Goal: Task Accomplishment & Management: Use online tool/utility

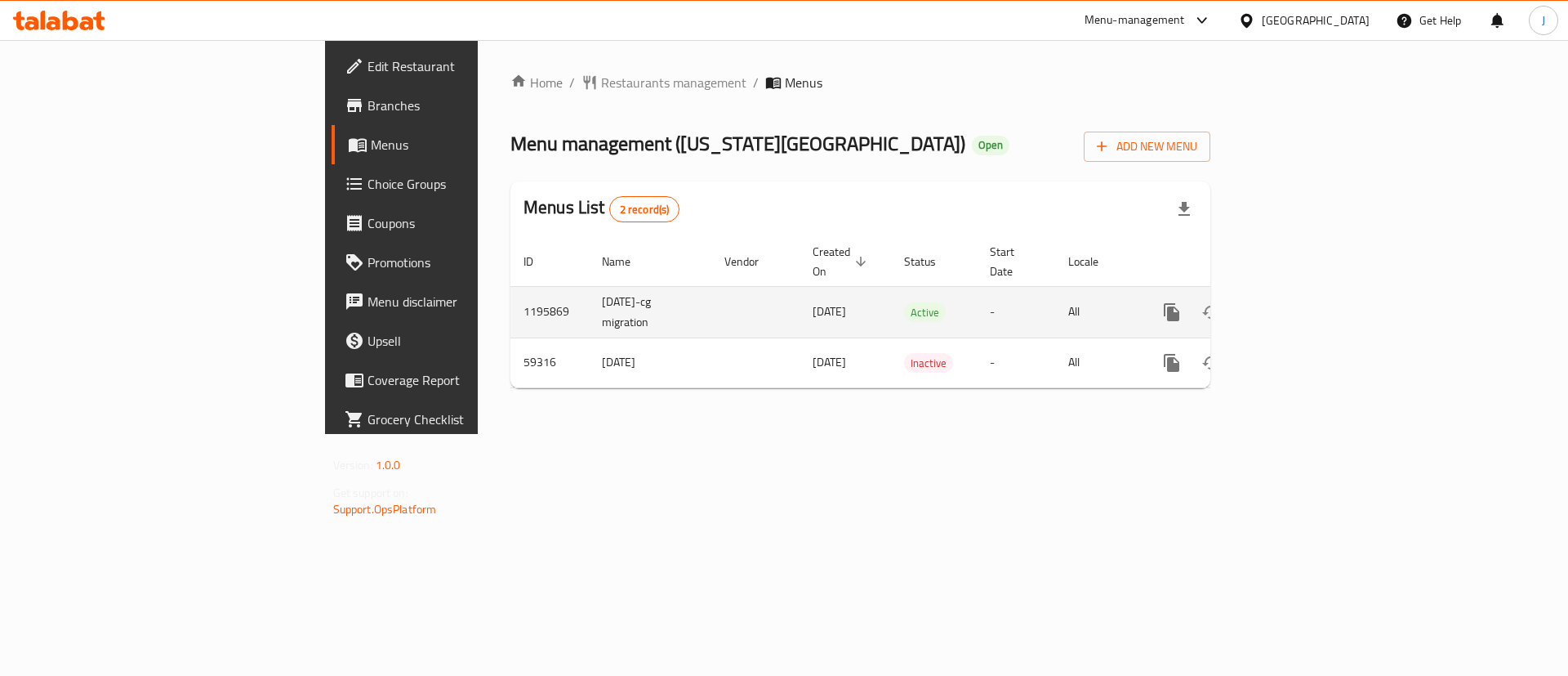
click at [589, 286] on td "[DATE]-cg migration" at bounding box center [650, 312] width 122 height 52
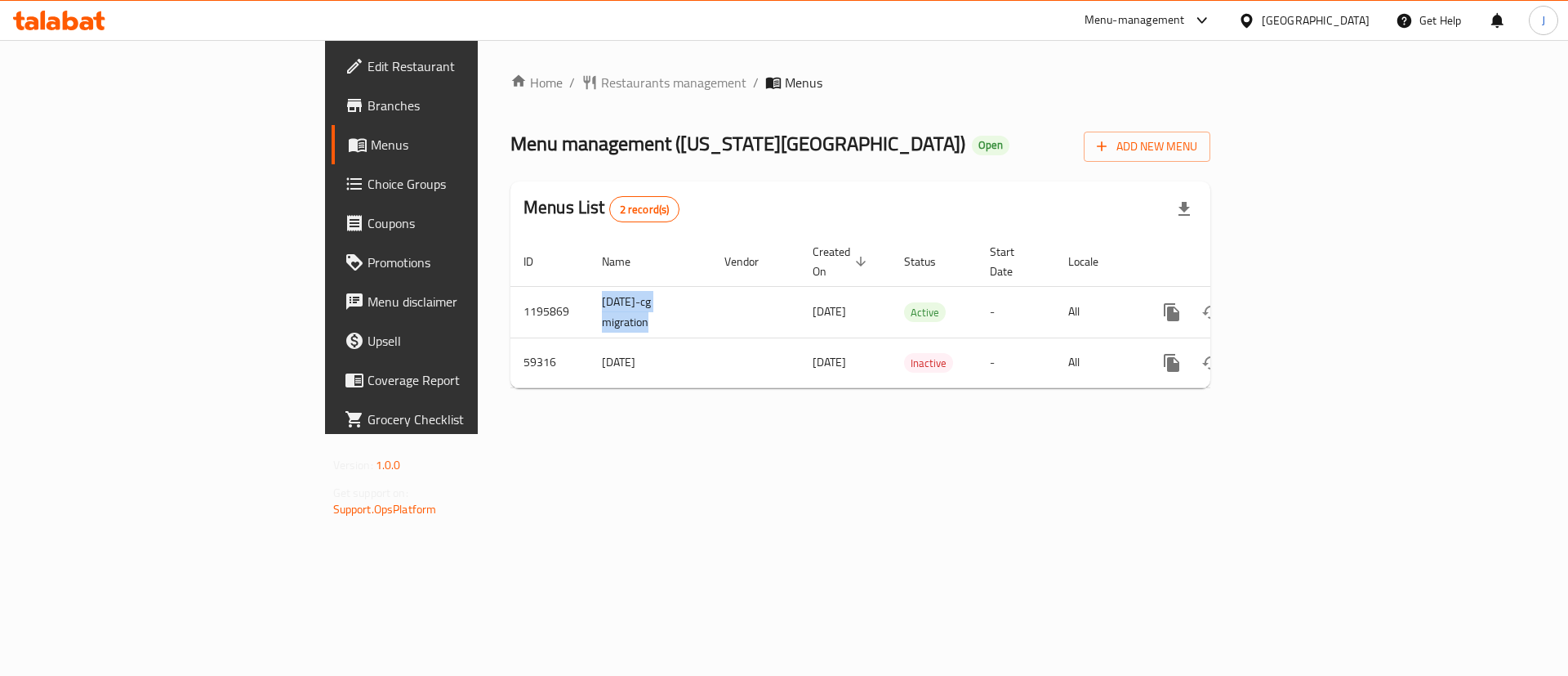
copy td "[DATE]-cg migration"
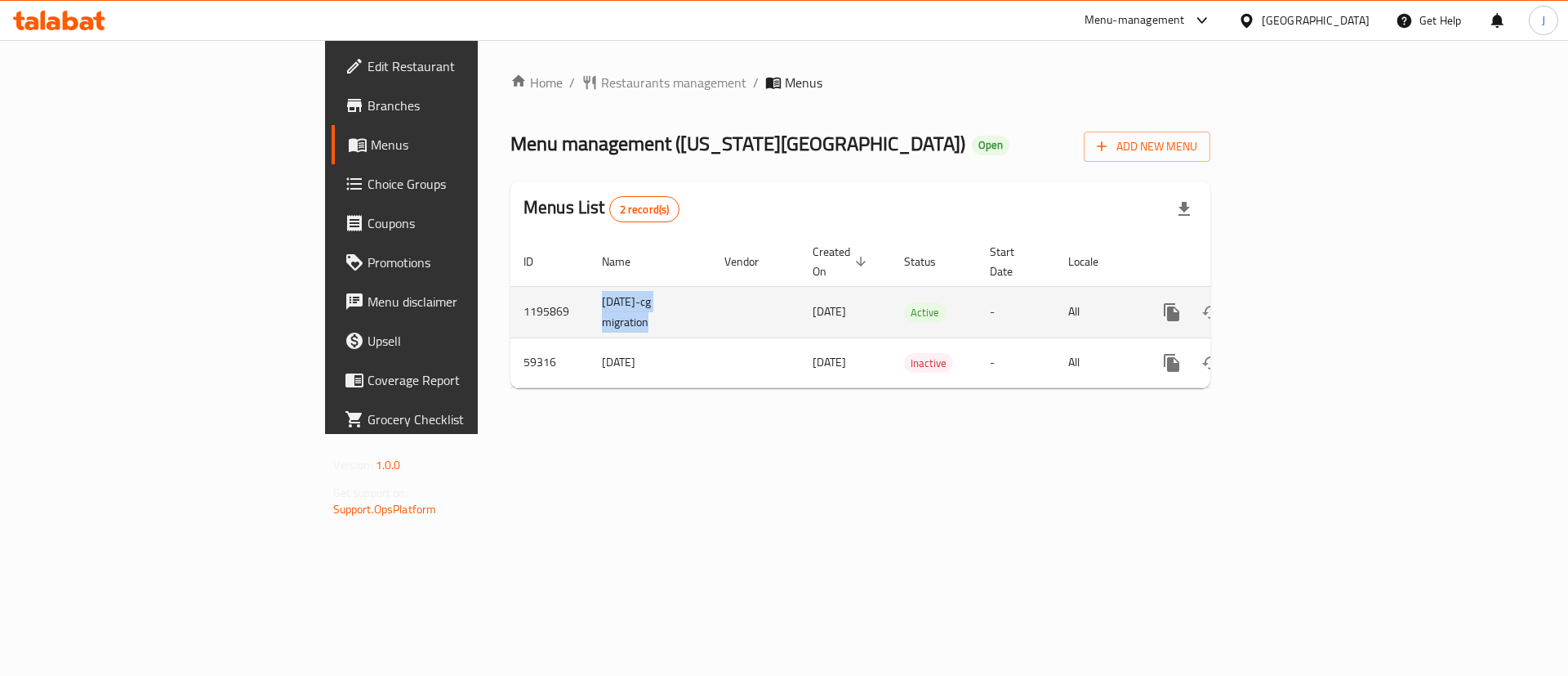
click at [1300, 302] on icon "enhanced table" at bounding box center [1290, 312] width 20 height 20
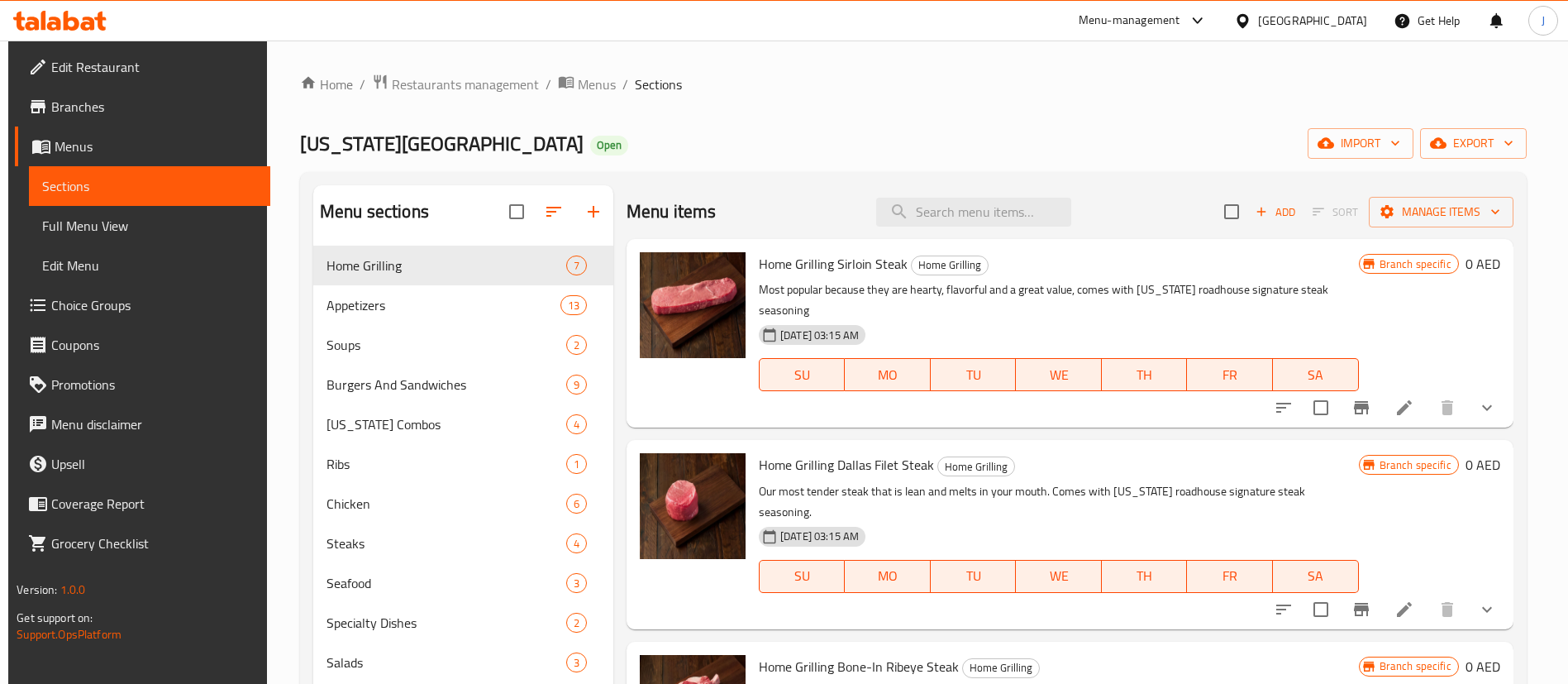
click at [936, 187] on div "Menu items Add Sort Manage items" at bounding box center [1070, 212] width 887 height 54
click at [938, 217] on input "search" at bounding box center [974, 212] width 195 height 29
paste input "Fort Worth Ribeye"
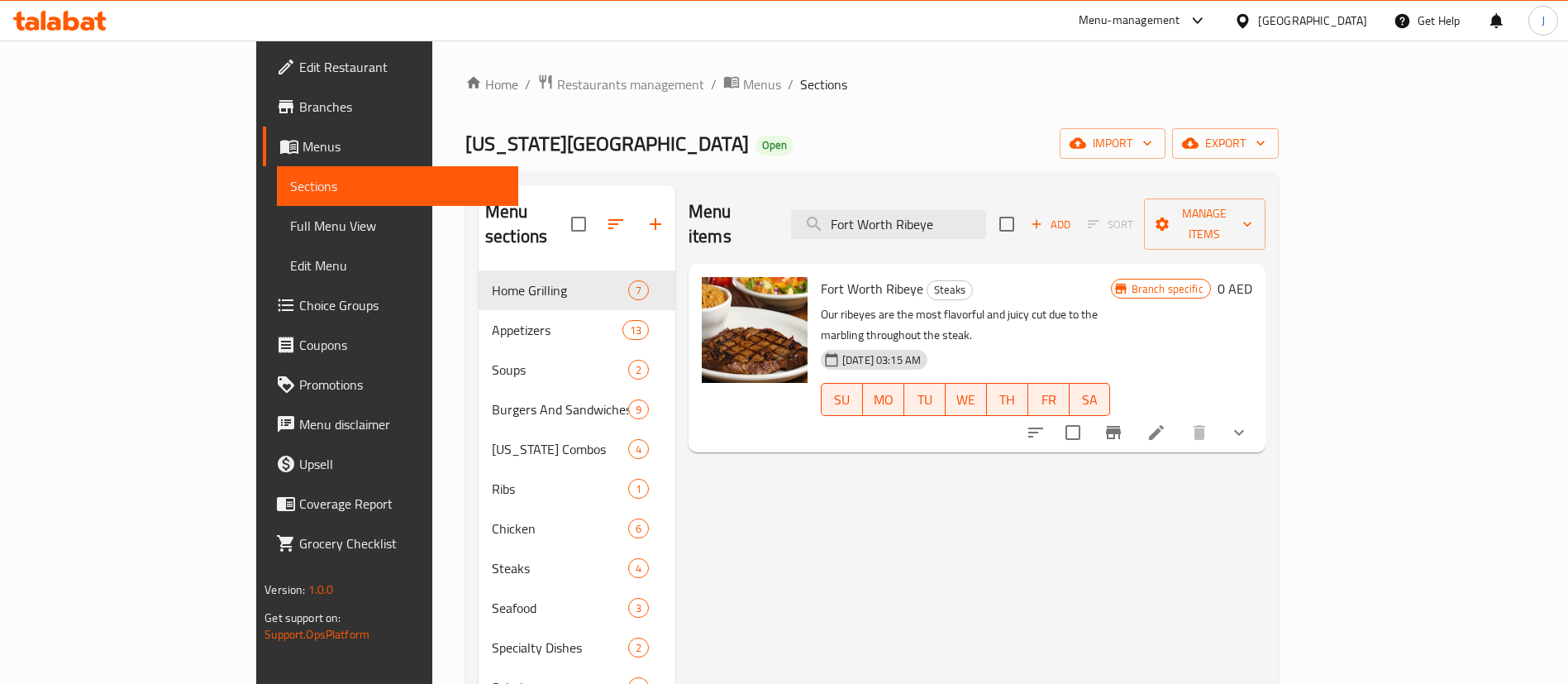
type input "Fort Worth Ribeye"
click at [1259, 413] on button "show more" at bounding box center [1239, 432] width 40 height 40
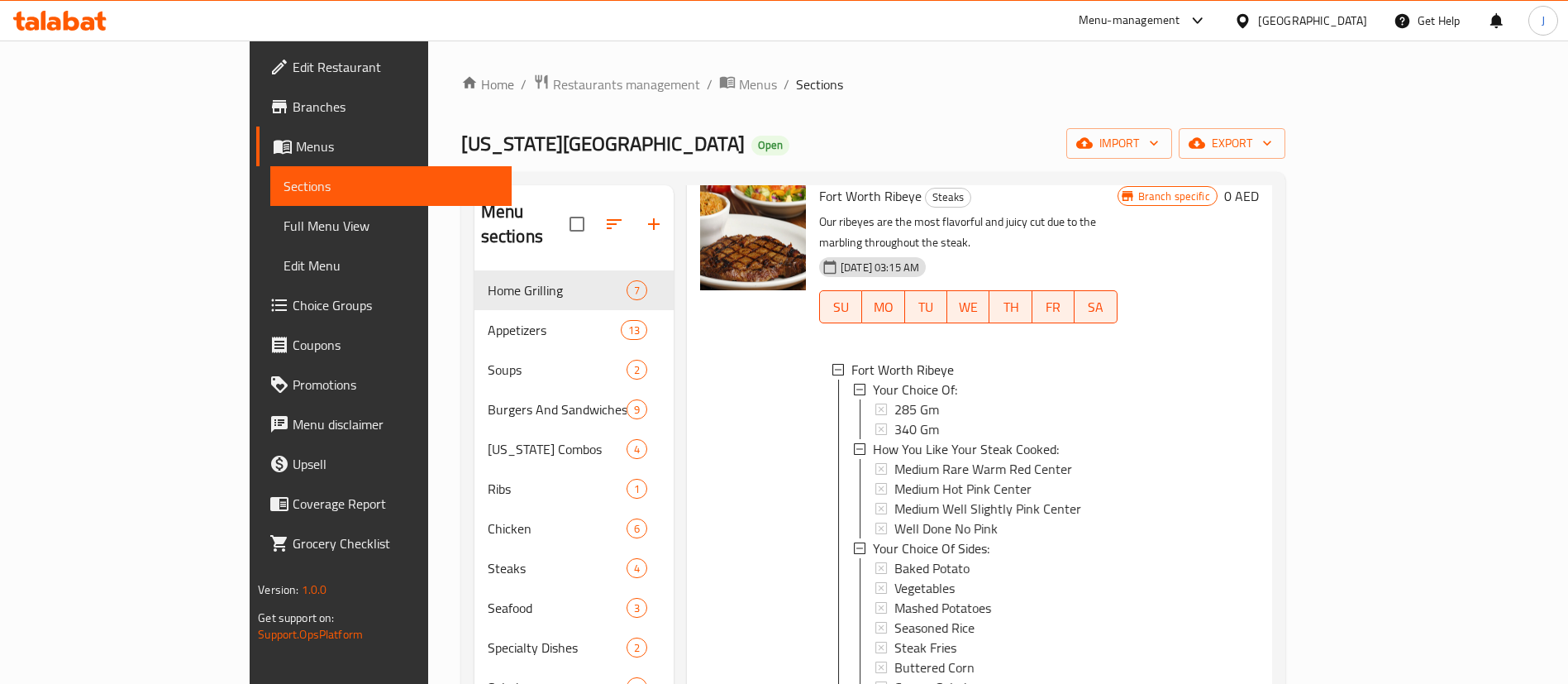
scroll to position [248, 0]
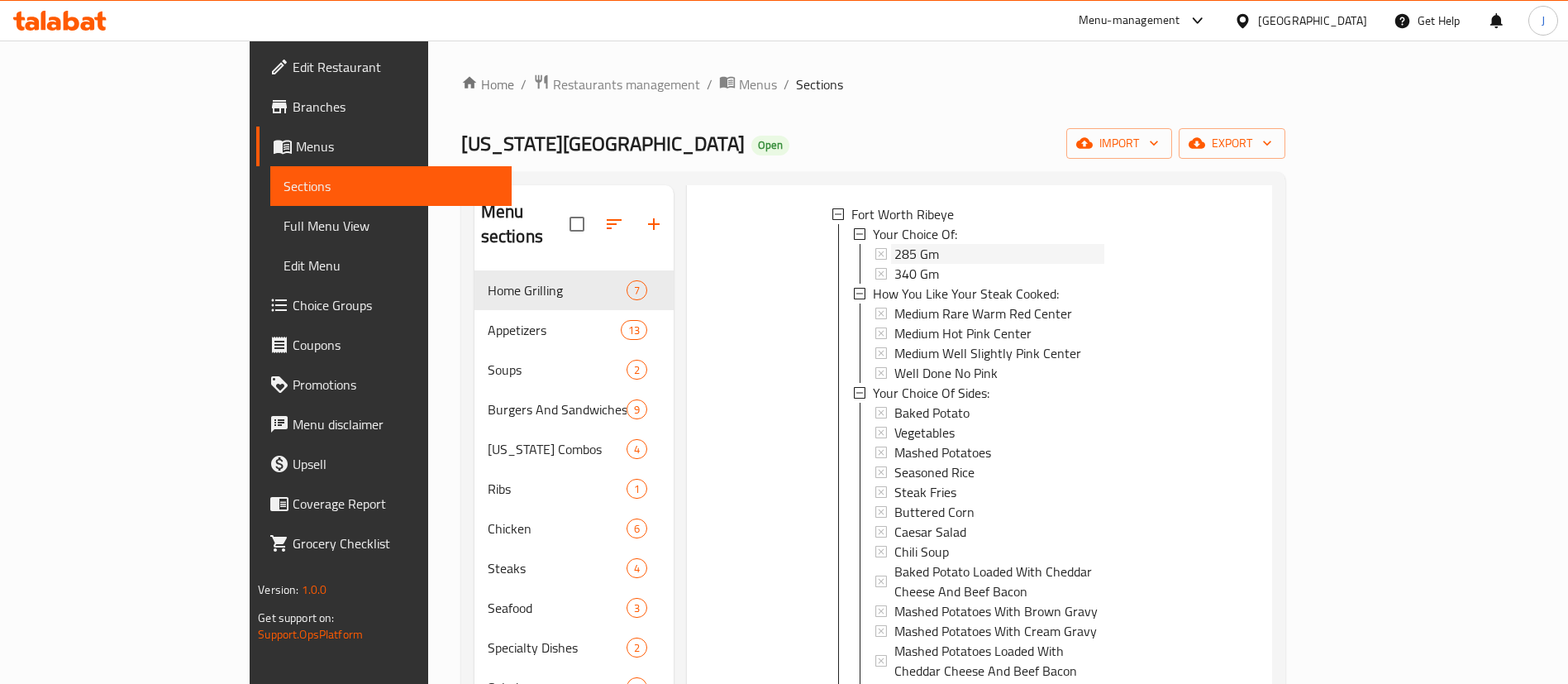
click at [895, 244] on span "285 Gm" at bounding box center [917, 254] width 45 height 20
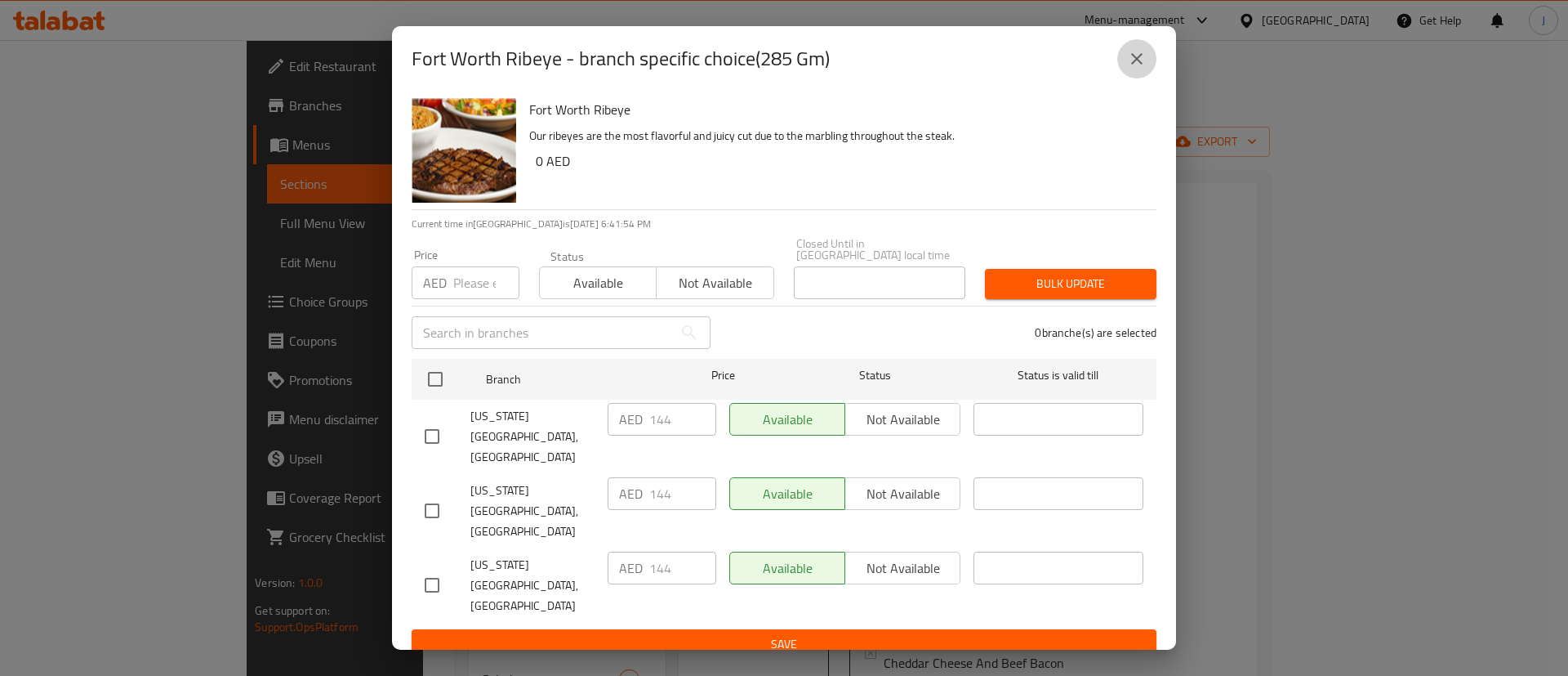
click at [1128, 69] on icon "close" at bounding box center [1137, 59] width 20 height 20
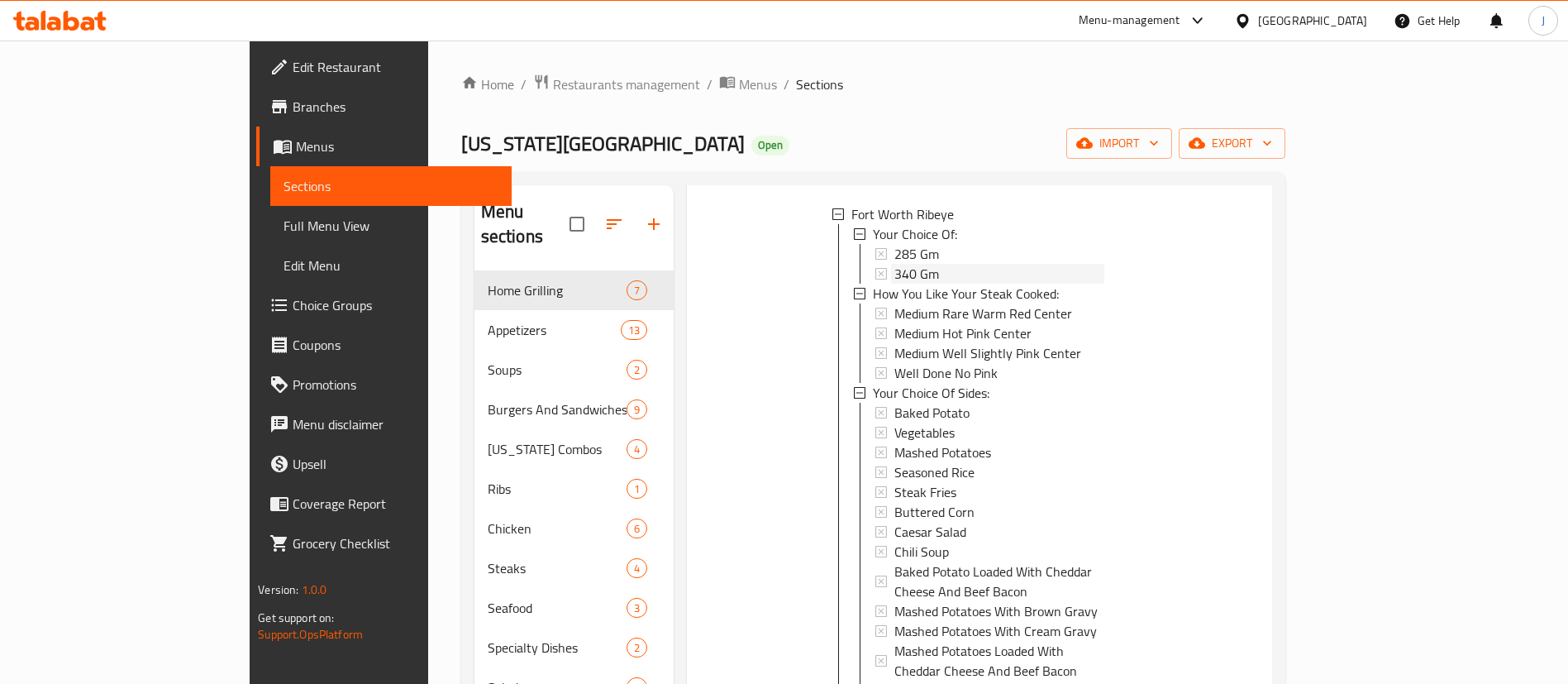
click at [895, 264] on span "340 Gm" at bounding box center [917, 274] width 45 height 20
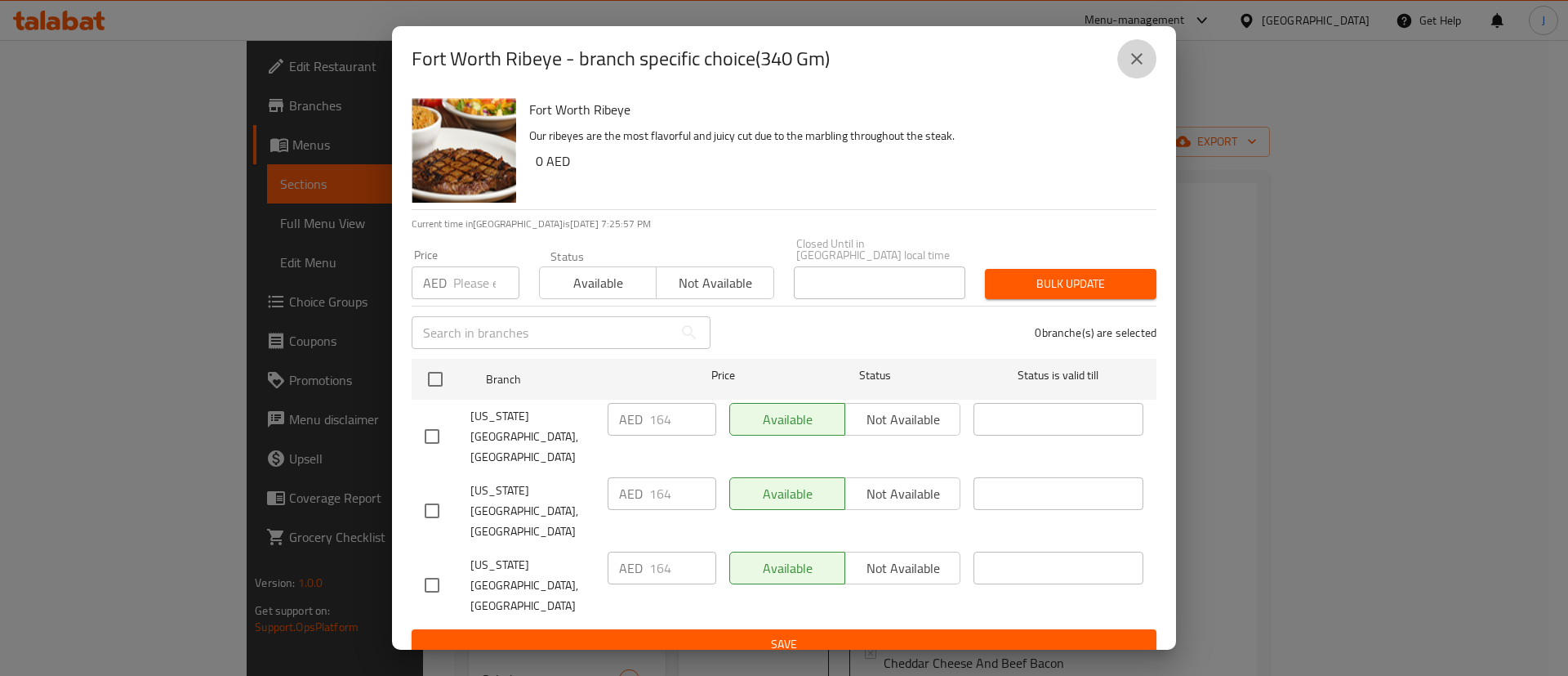
click at [1135, 69] on icon "close" at bounding box center [1137, 59] width 20 height 20
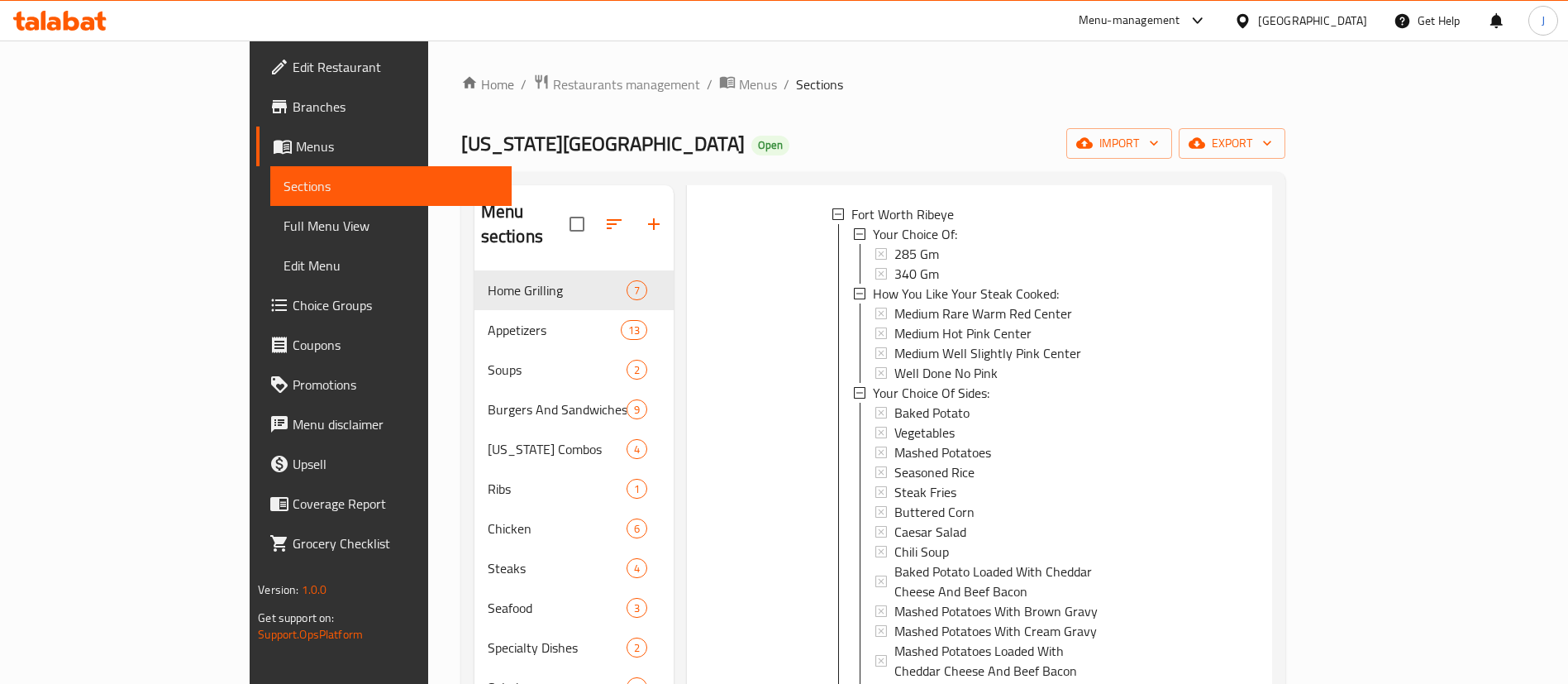
click at [1288, 29] on div "[GEOGRAPHIC_DATA]" at bounding box center [1312, 21] width 109 height 18
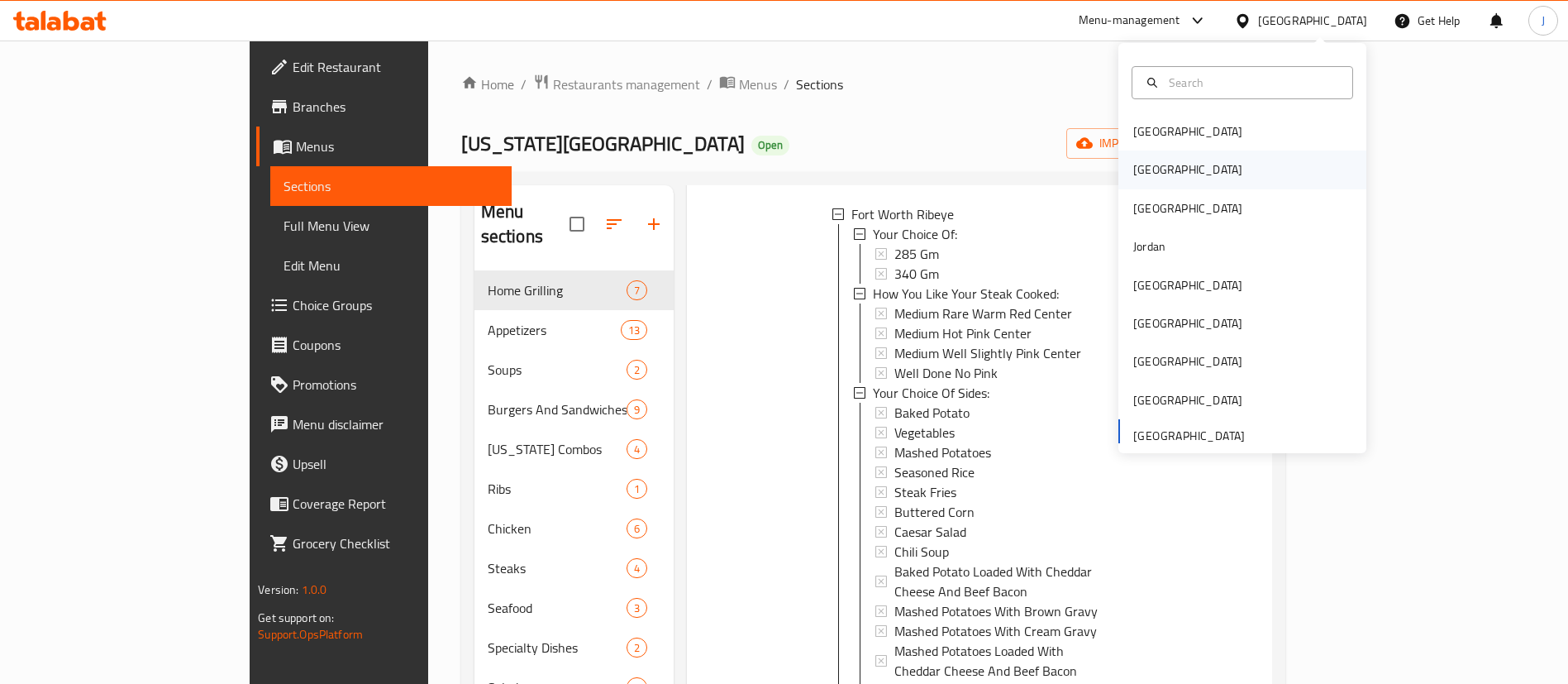
click at [1133, 162] on div "[GEOGRAPHIC_DATA]" at bounding box center [1187, 169] width 109 height 18
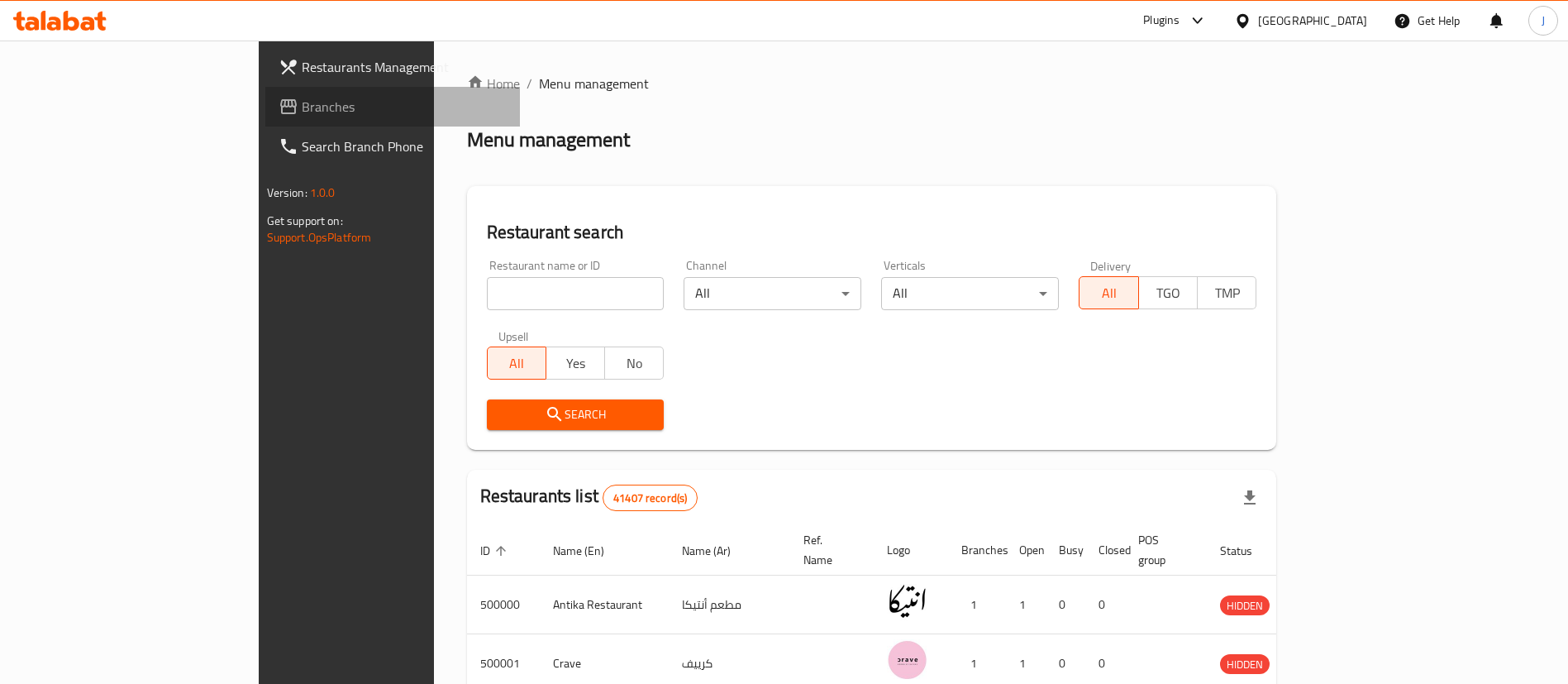
click at [302, 115] on span "Branches" at bounding box center [405, 107] width 206 height 20
